Goal: Transaction & Acquisition: Purchase product/service

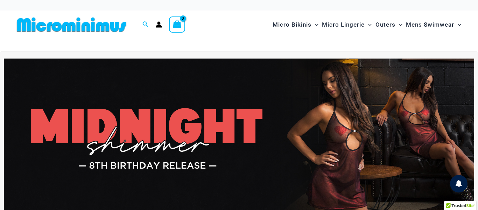
drag, startPoint x: 478, startPoint y: 12, endPoint x: 478, endPoint y: -42, distance: 54.2
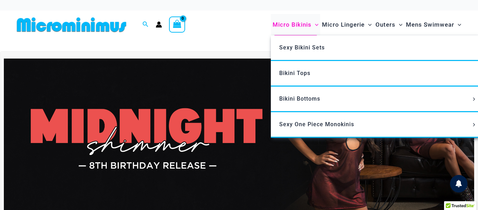
click at [296, 21] on span "Micro Bikinis" at bounding box center [292, 25] width 39 height 18
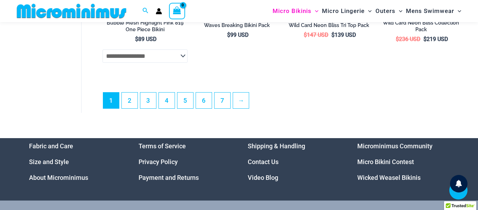
scroll to position [1755, 0]
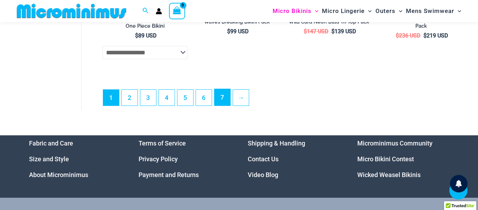
click at [220, 105] on link "7" at bounding box center [223, 97] width 16 height 16
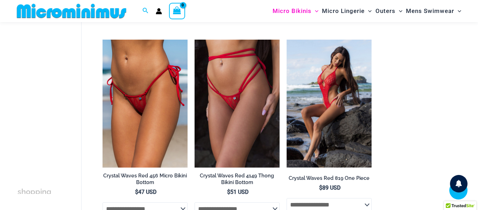
scroll to position [233, 0]
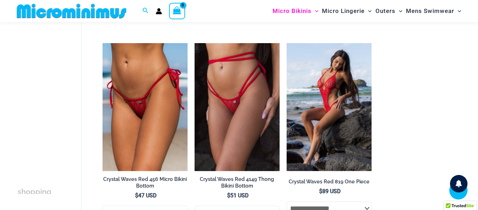
drag, startPoint x: 0, startPoint y: 0, endPoint x: 477, endPoint y: 120, distance: 492.2
click at [477, 120] on html "Skip to content Search for: Search Search No products in the cart. No products …" at bounding box center [239, 110] width 478 height 687
